Goal: Information Seeking & Learning: Learn about a topic

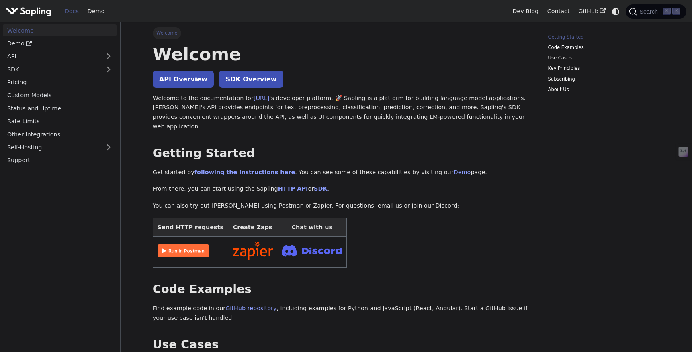
click at [180, 245] on img at bounding box center [182, 251] width 51 height 13
